Goal: Task Accomplishment & Management: Manage account settings

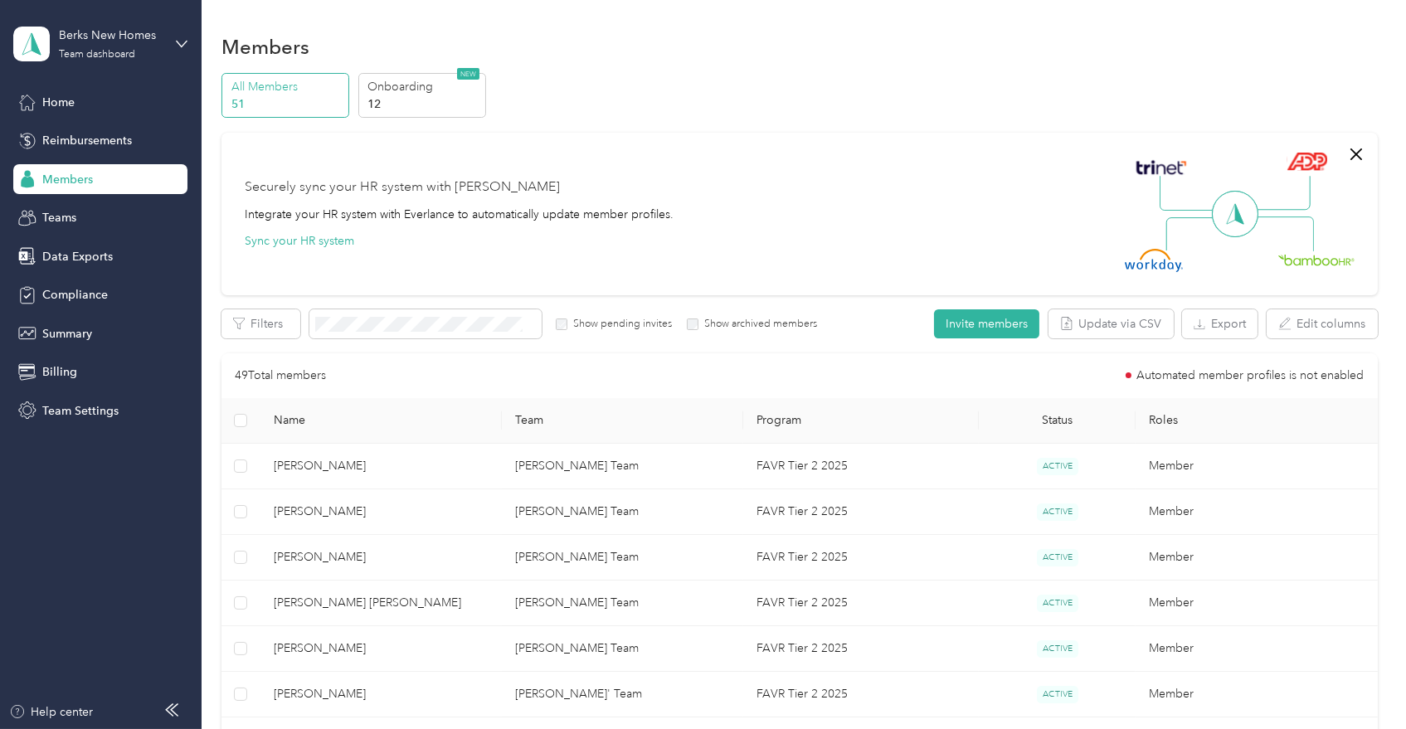
scroll to position [1198, 0]
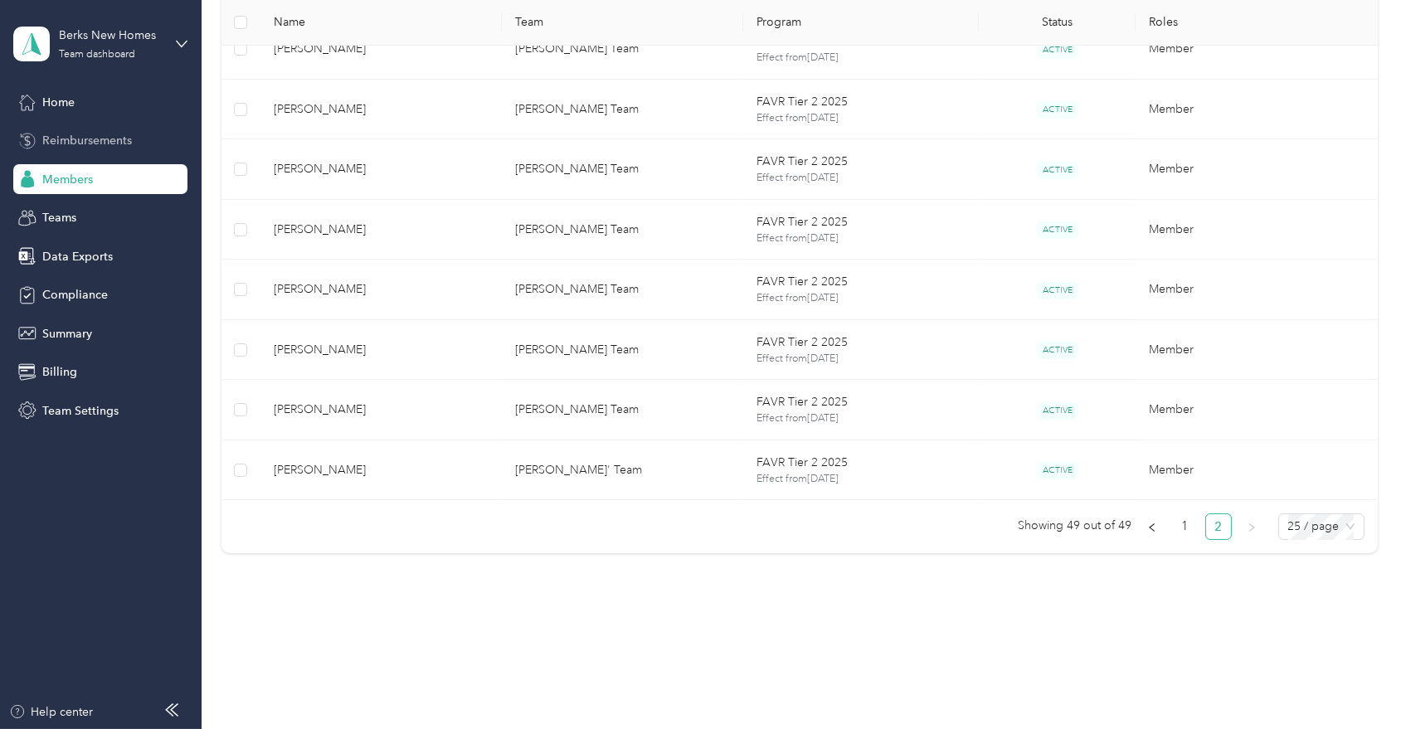
click at [95, 136] on span "Reimbursements" at bounding box center [87, 140] width 90 height 17
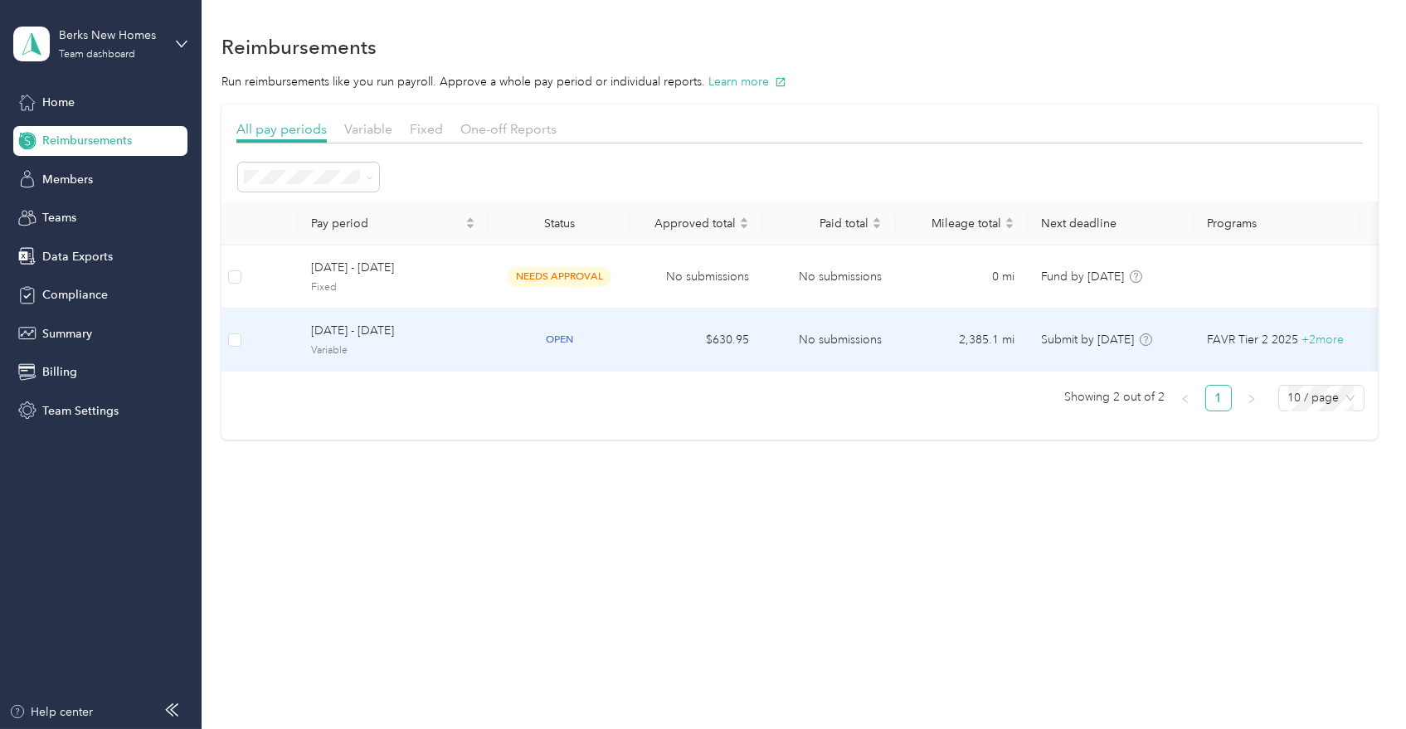
click at [430, 339] on span "[DATE] - [DATE]" at bounding box center [393, 331] width 164 height 18
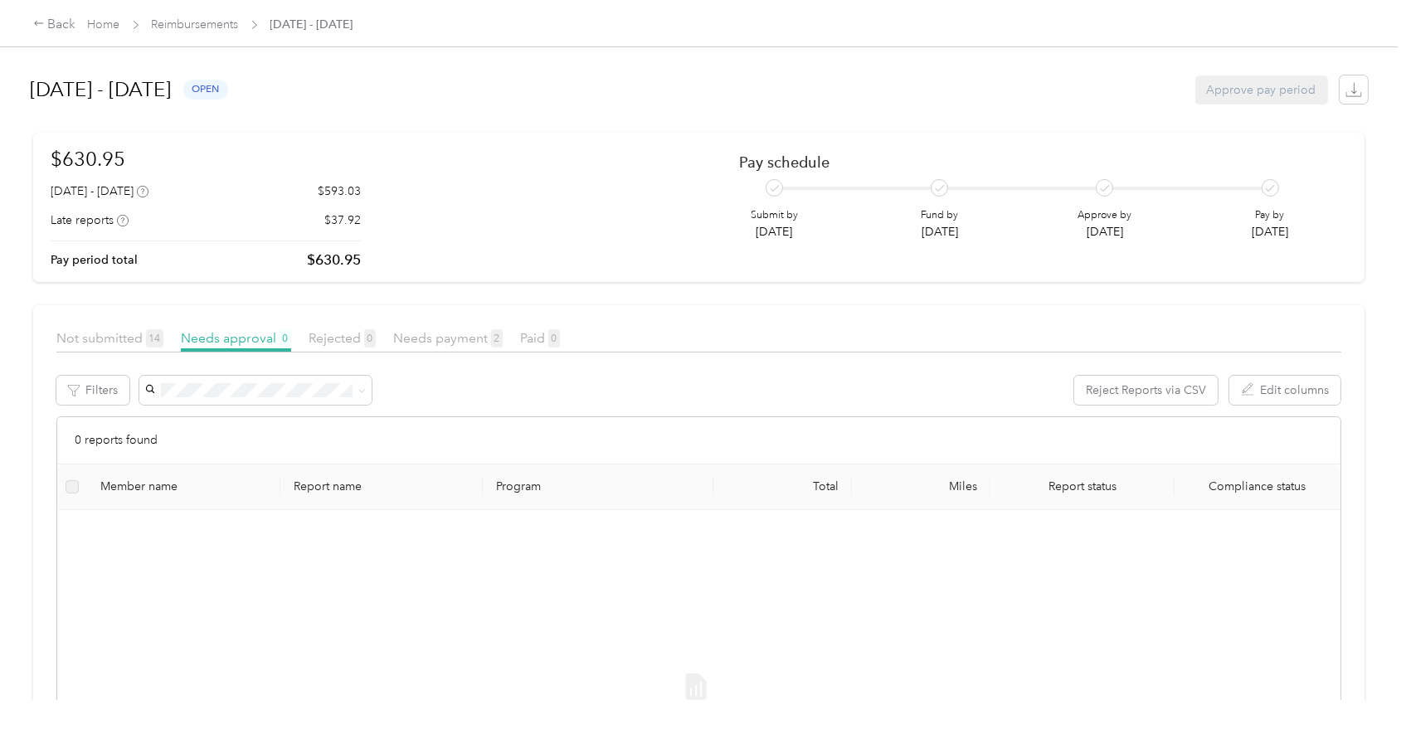
scroll to position [92, 0]
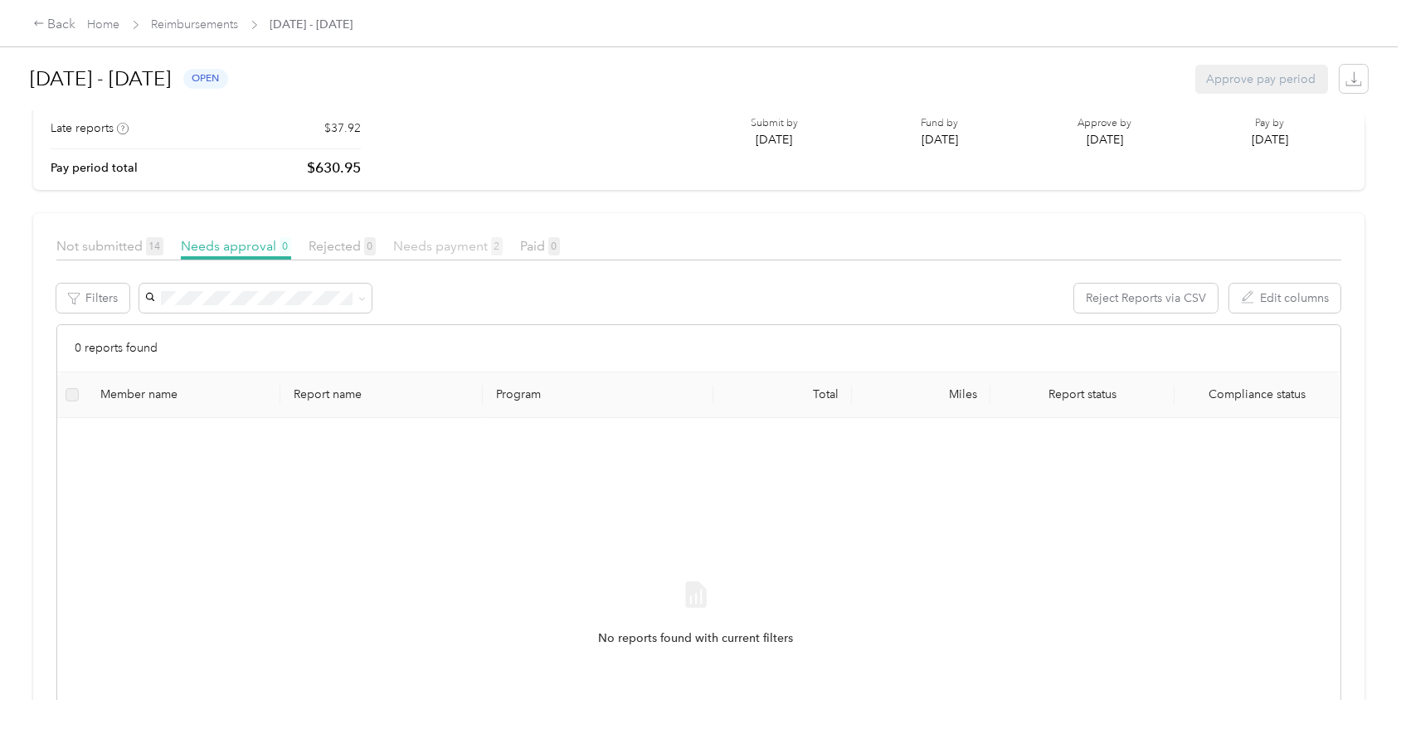
click at [434, 244] on span "Needs payment 2" at bounding box center [447, 246] width 109 height 16
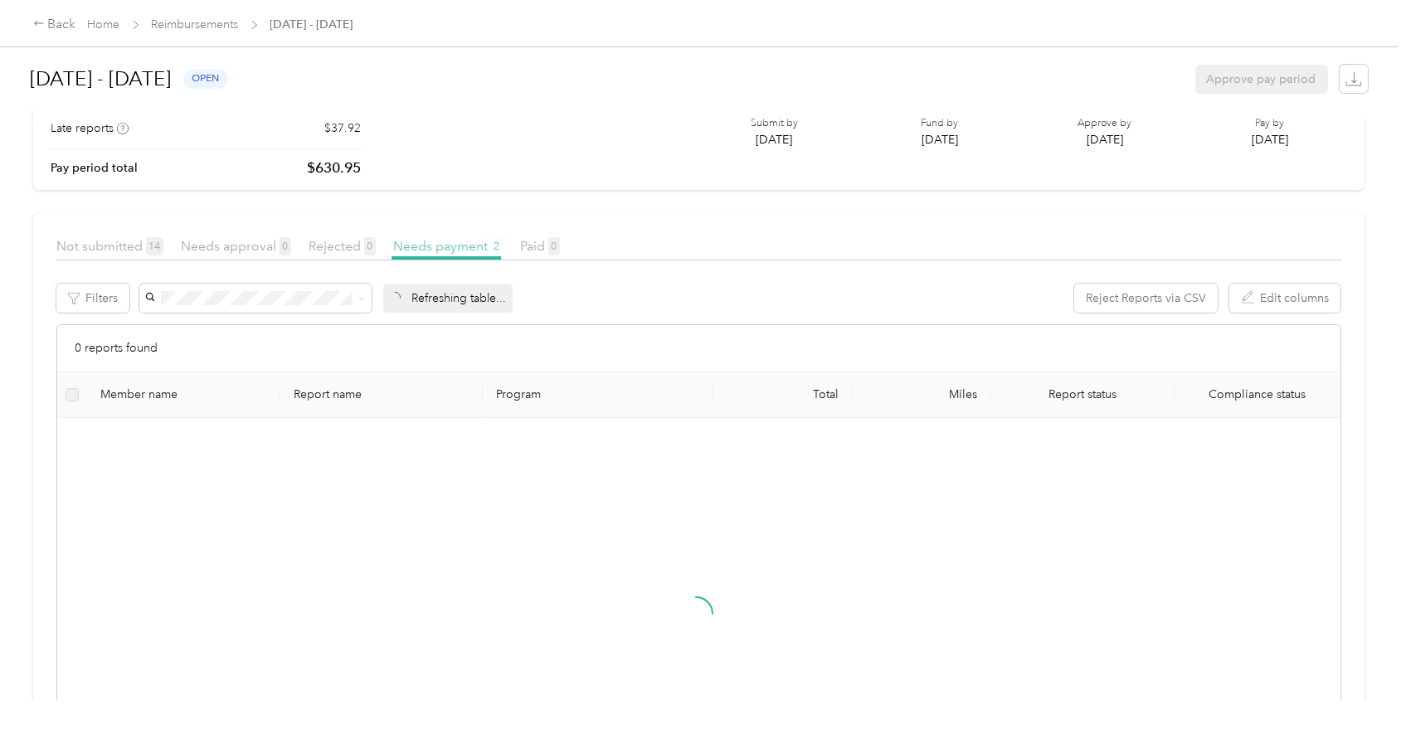
scroll to position [27, 0]
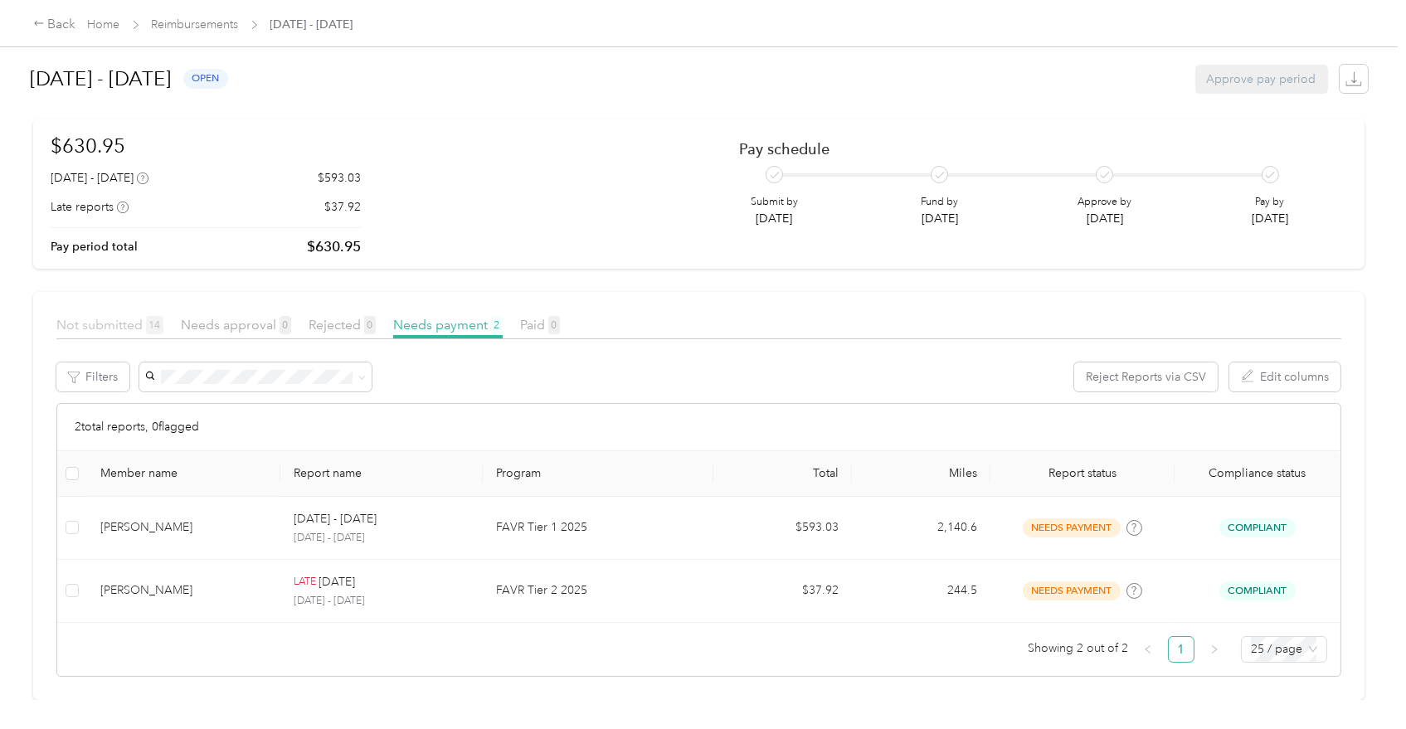
click at [125, 317] on span "Not submitted 14" at bounding box center [109, 325] width 107 height 16
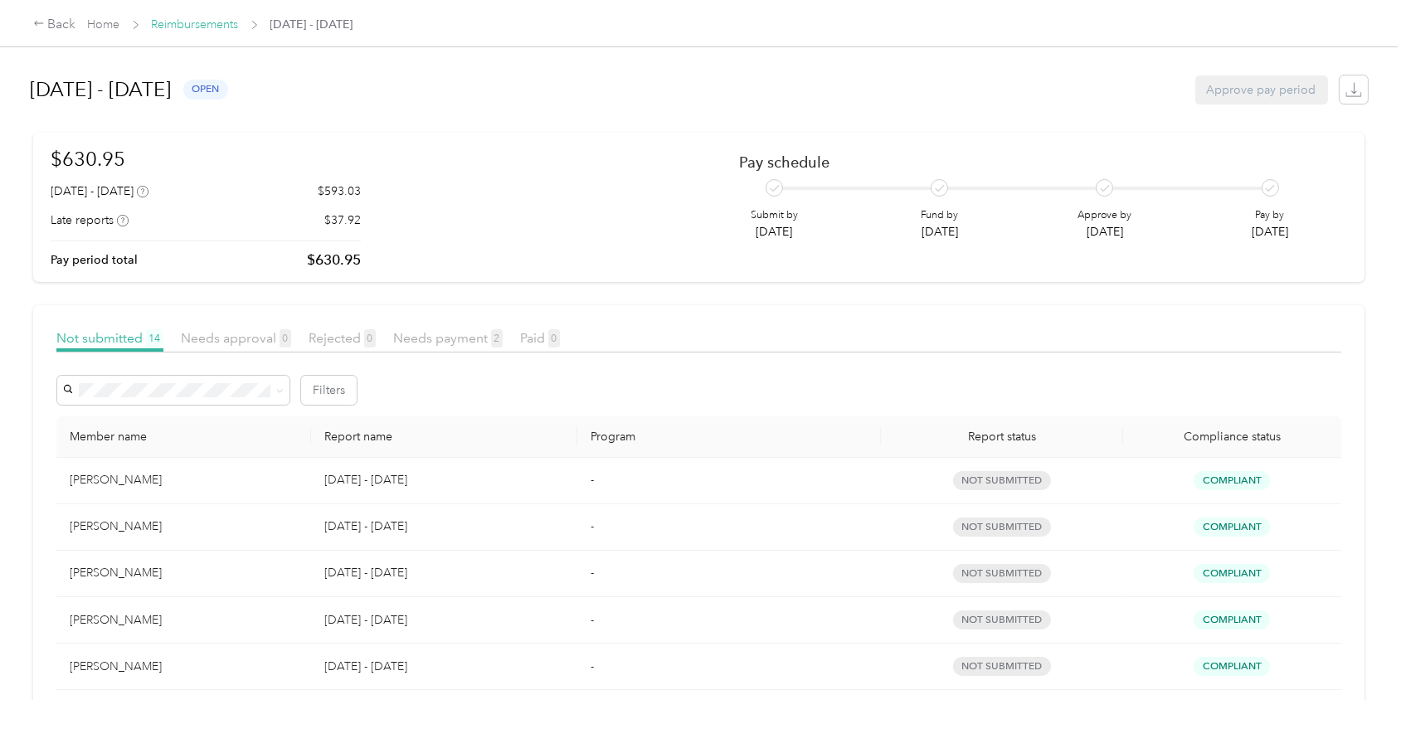
click at [180, 25] on link "Reimbursements" at bounding box center [195, 24] width 87 height 14
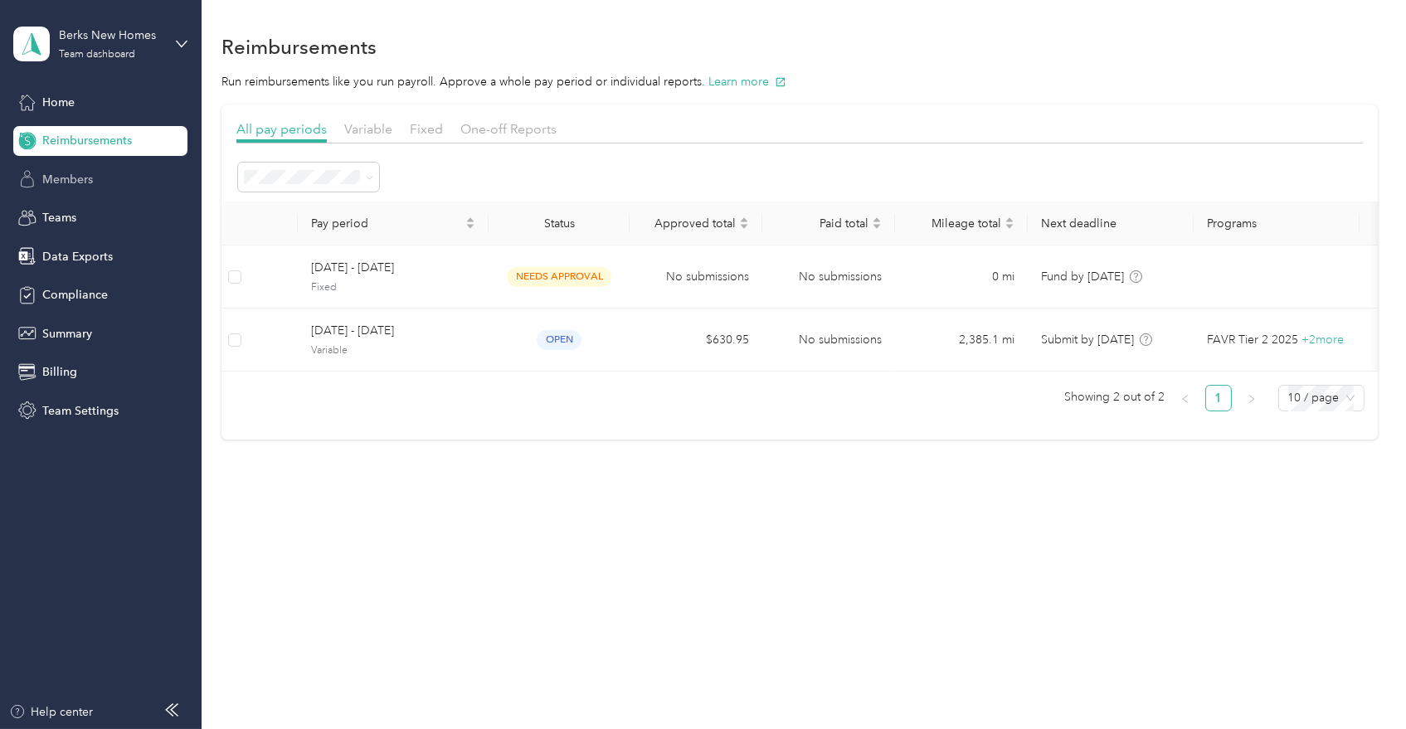
click at [55, 178] on span "Members" at bounding box center [67, 179] width 51 height 17
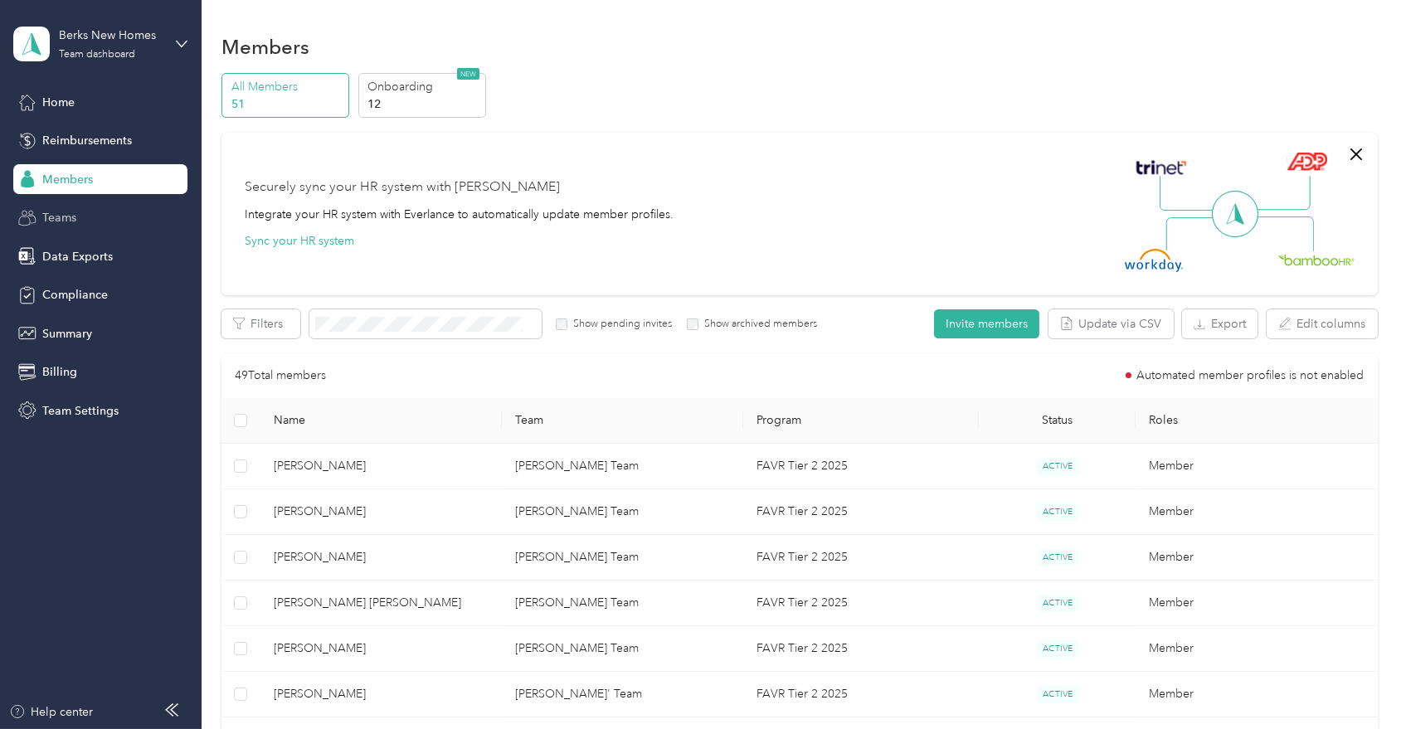
click at [61, 214] on span "Teams" at bounding box center [59, 217] width 34 height 17
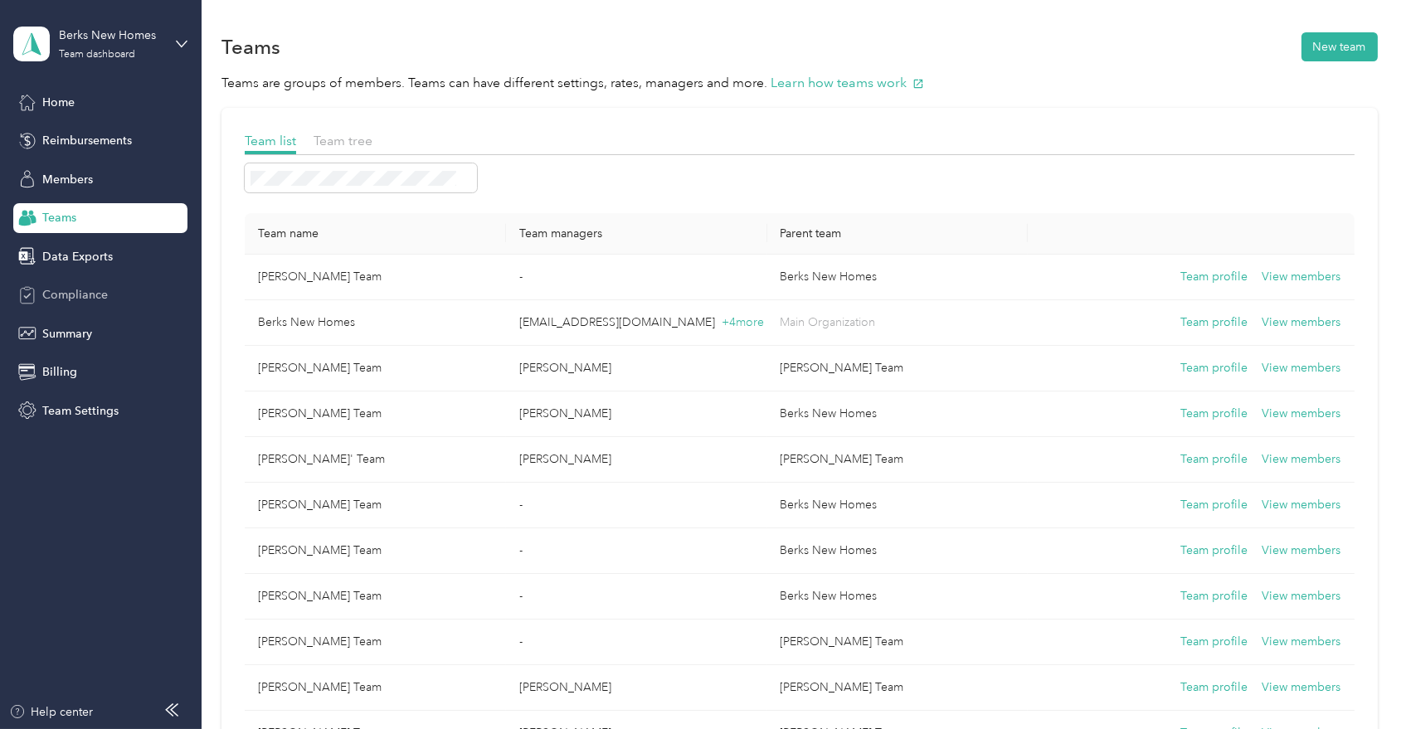
click at [70, 288] on span "Compliance" at bounding box center [75, 294] width 66 height 17
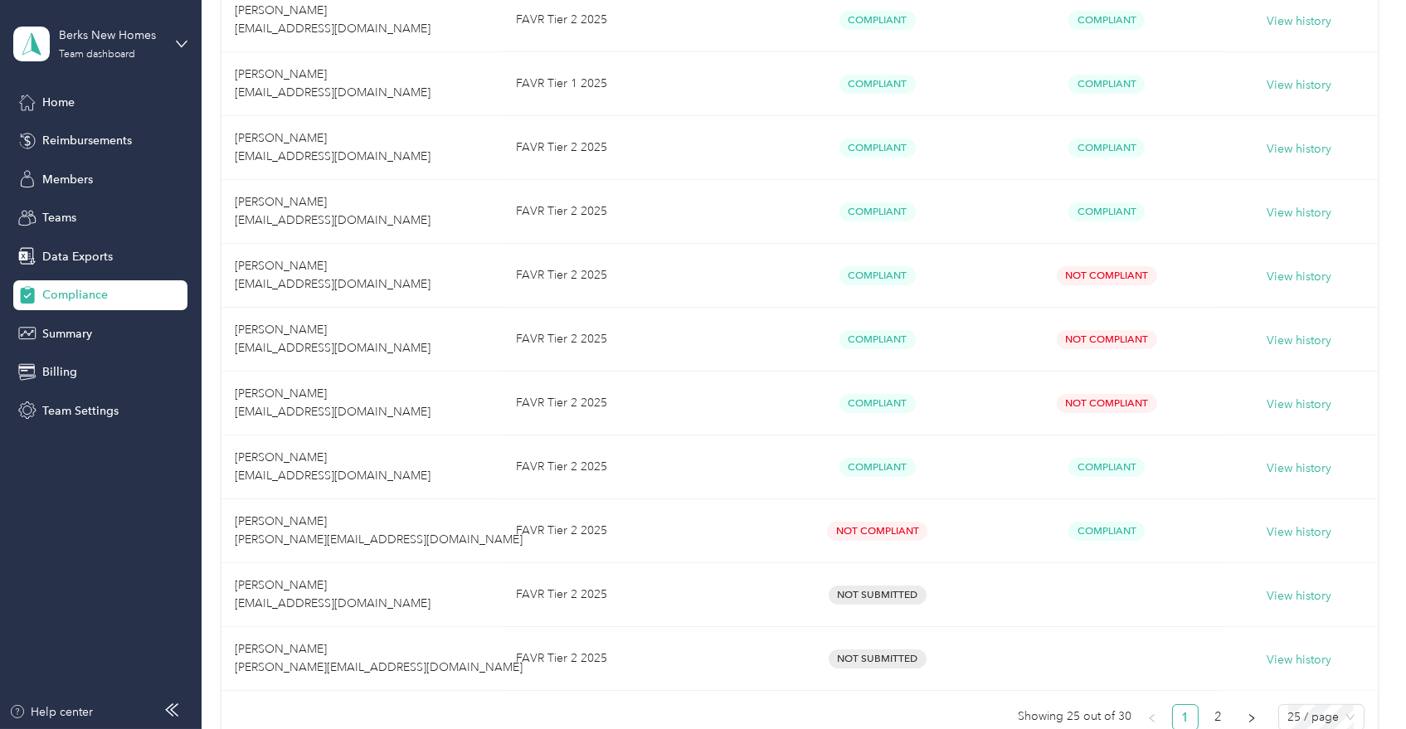
scroll to position [1290, 0]
